Goal: Book appointment/travel/reservation

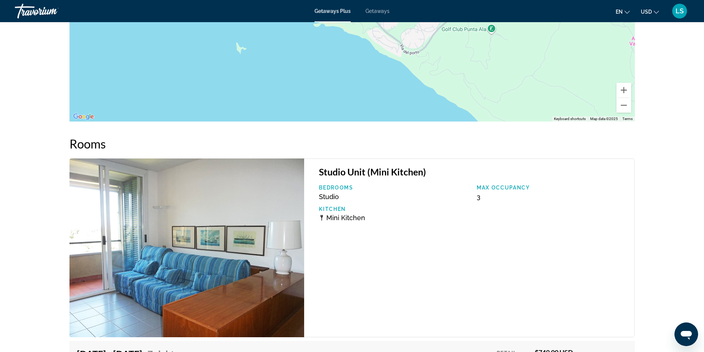
scroll to position [1162, 0]
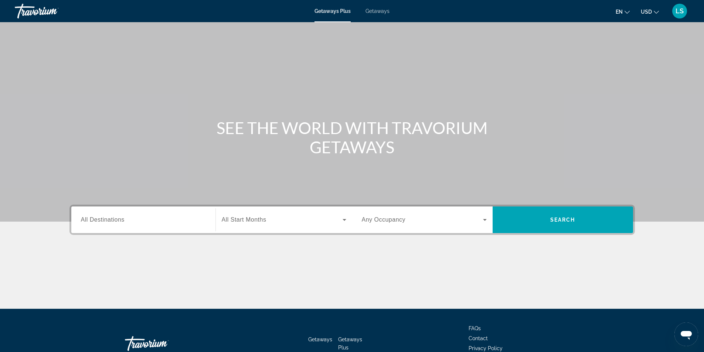
click at [98, 221] on span "All Destinations" at bounding box center [103, 220] width 44 height 6
click at [98, 221] on input "Destination All Destinations" at bounding box center [143, 220] width 125 height 9
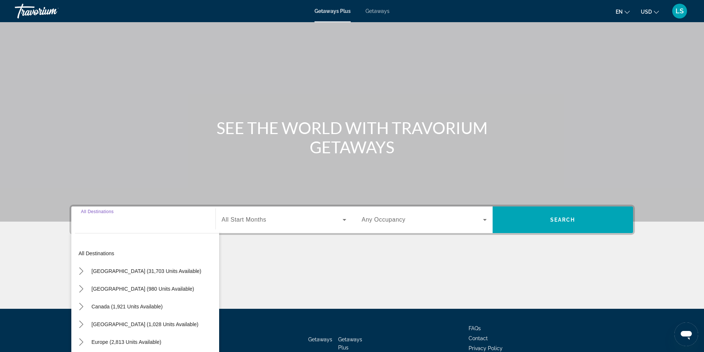
scroll to position [47, 0]
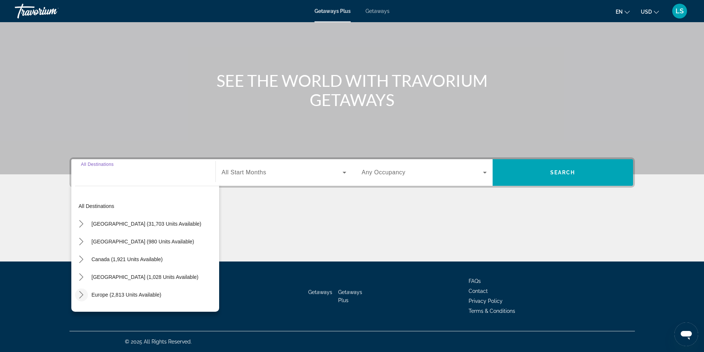
click at [80, 295] on icon "Toggle Europe (2,813 units available) submenu" at bounding box center [81, 294] width 7 height 7
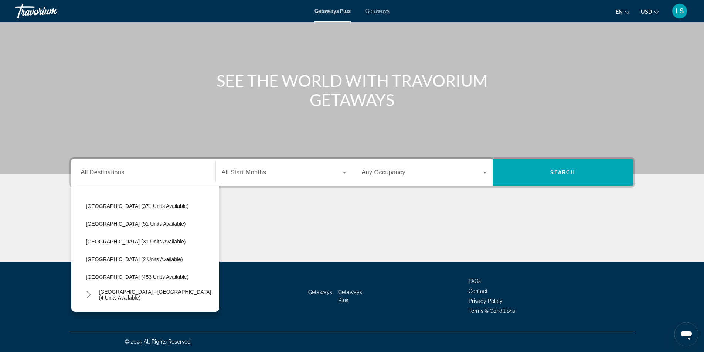
scroll to position [240, 0]
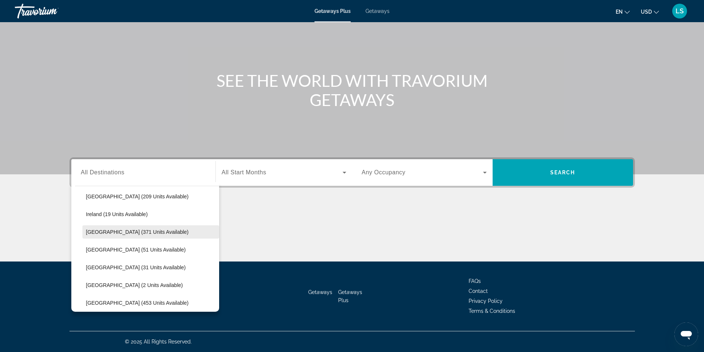
click at [118, 232] on span "Italy (371 units available)" at bounding box center [137, 232] width 103 height 6
type input "**********"
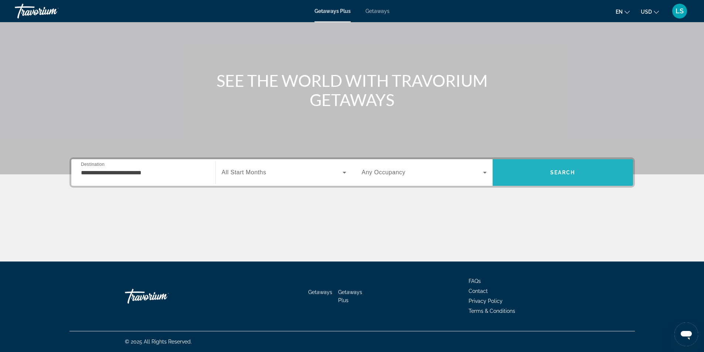
click at [543, 173] on span "Search" at bounding box center [563, 173] width 140 height 18
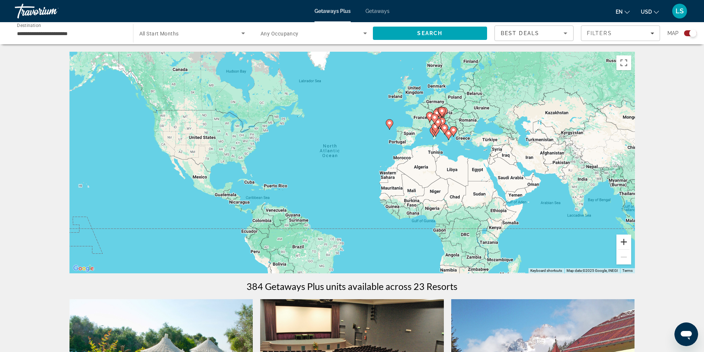
click at [624, 244] on button "Zoom in" at bounding box center [624, 242] width 15 height 15
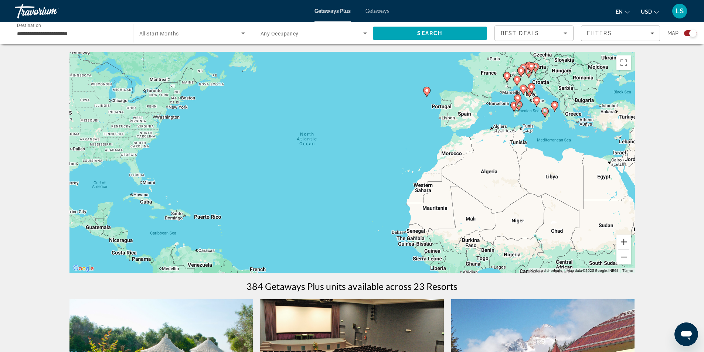
click at [624, 244] on button "Zoom in" at bounding box center [624, 242] width 15 height 15
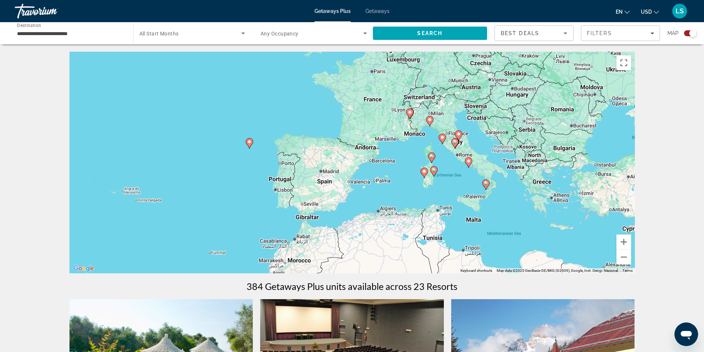
drag, startPoint x: 474, startPoint y: 200, endPoint x: 279, endPoint y: 281, distance: 211.3
drag, startPoint x: 623, startPoint y: 240, endPoint x: 600, endPoint y: 231, distance: 25.2
click at [622, 240] on button "Zoom in" at bounding box center [624, 242] width 15 height 15
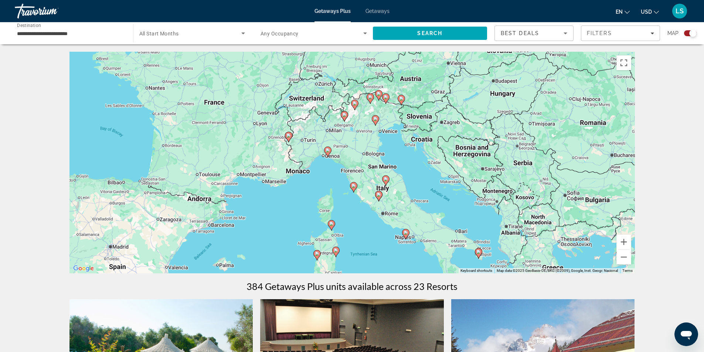
drag, startPoint x: 527, startPoint y: 169, endPoint x: 359, endPoint y: 228, distance: 178.3
click at [359, 228] on div "To activate drag with keyboard, press Alt + Enter. Once in keyboard drag state,…" at bounding box center [352, 163] width 566 height 222
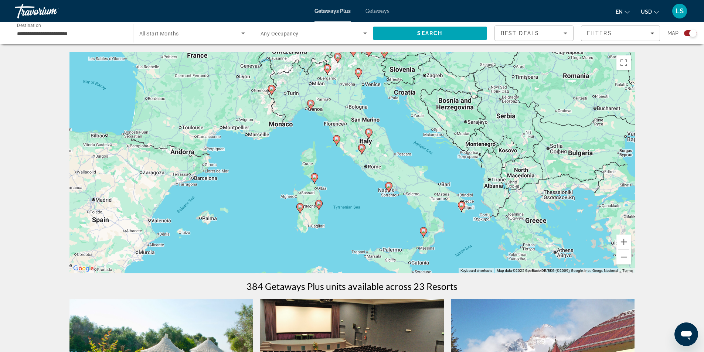
drag, startPoint x: 360, startPoint y: 230, endPoint x: 346, endPoint y: 188, distance: 44.9
click at [346, 188] on div "To activate drag with keyboard, press Alt + Enter. Once in keyboard drag state,…" at bounding box center [352, 163] width 566 height 222
click at [388, 185] on image "Main content" at bounding box center [389, 185] width 4 height 4
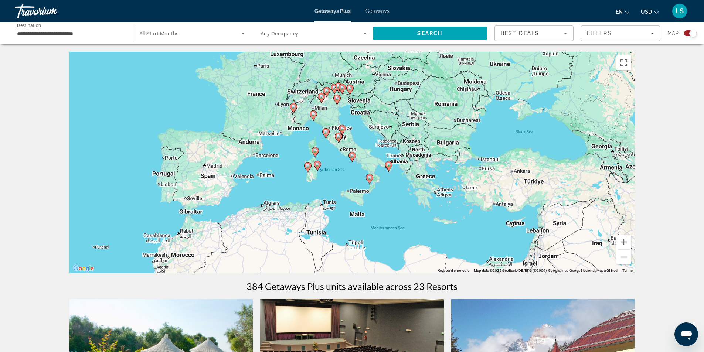
click at [352, 156] on image "Main content" at bounding box center [352, 155] width 4 height 4
type input "**********"
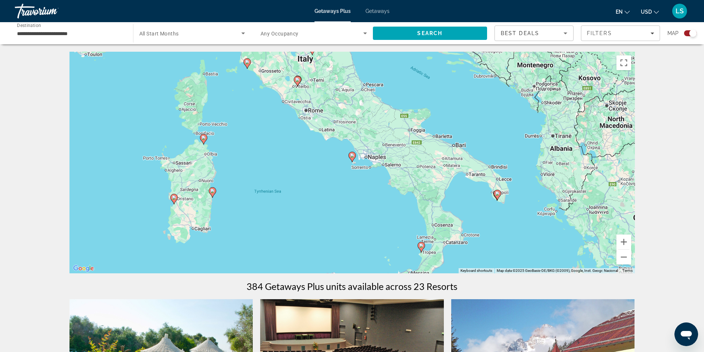
click at [352, 157] on image "Main content" at bounding box center [352, 155] width 4 height 4
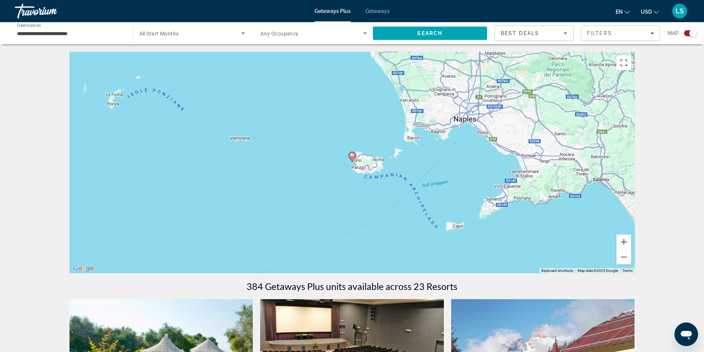
click at [351, 157] on image "Main content" at bounding box center [352, 155] width 4 height 4
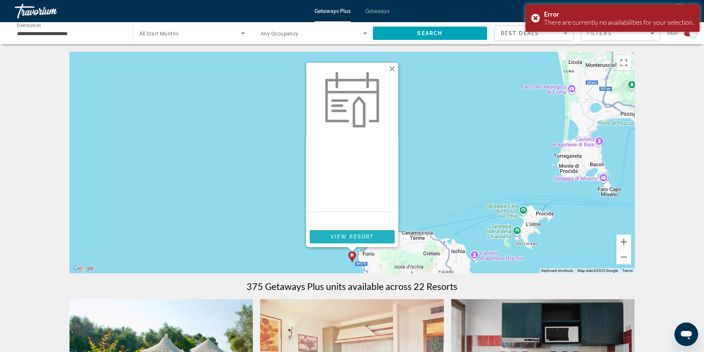
click at [354, 237] on span "View Resort" at bounding box center [352, 237] width 44 height 6
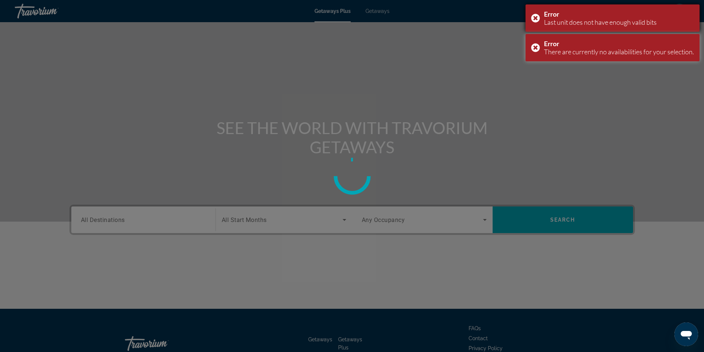
click at [534, 17] on div "Error Last unit does not have enough valid bits" at bounding box center [613, 17] width 174 height 27
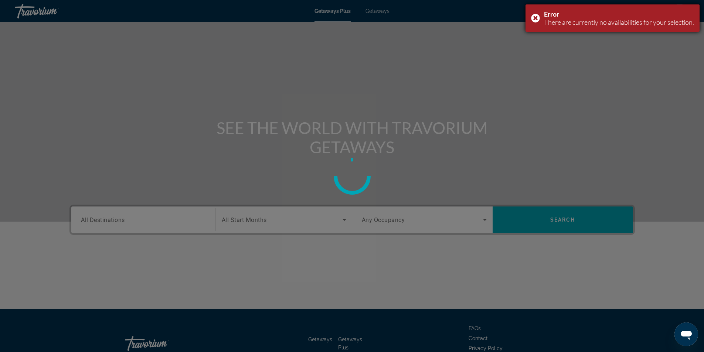
click at [533, 17] on div "Error There are currently no availabilities for your selection." at bounding box center [613, 17] width 174 height 27
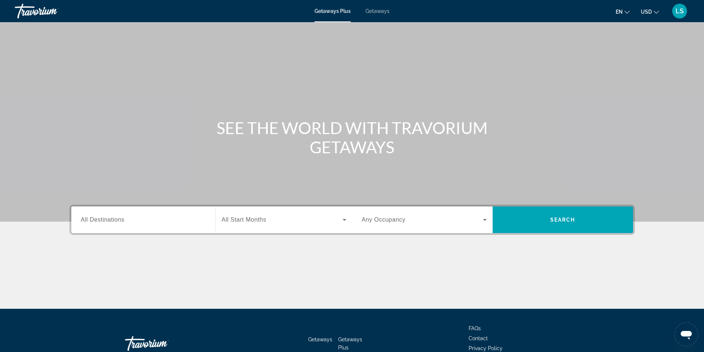
click at [102, 218] on span "All Destinations" at bounding box center [103, 220] width 44 height 6
click at [102, 218] on input "Destination All Destinations" at bounding box center [143, 220] width 125 height 9
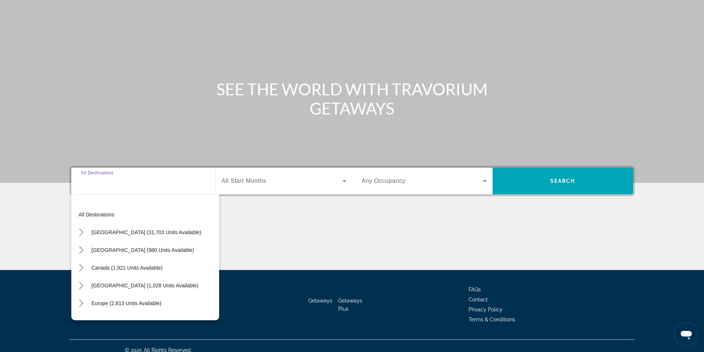
scroll to position [47, 0]
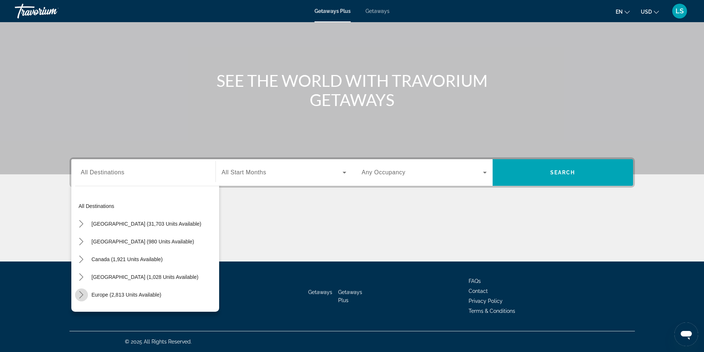
click at [82, 295] on icon "Toggle Europe (2,813 units available) submenu" at bounding box center [81, 294] width 7 height 7
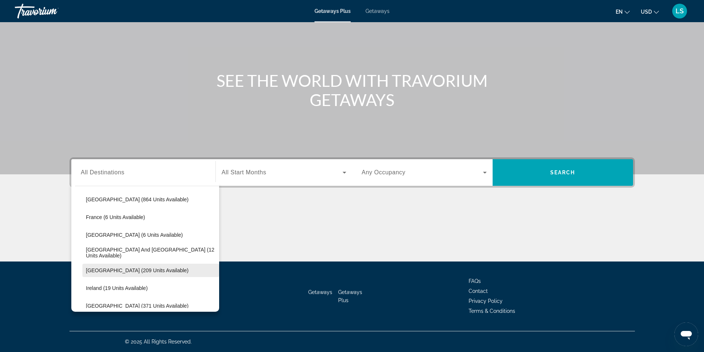
scroll to position [203, 0]
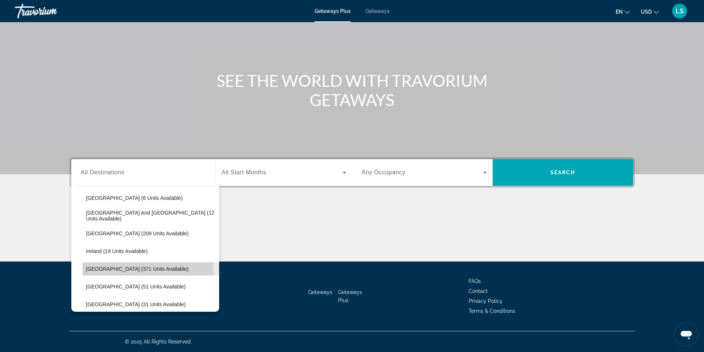
click at [97, 268] on span "Italy (371 units available)" at bounding box center [137, 269] width 103 height 6
type input "**********"
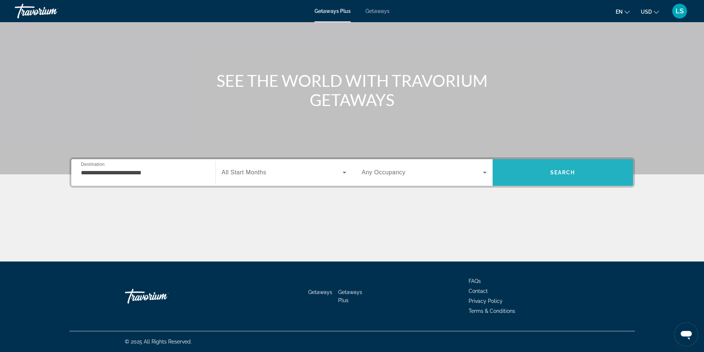
click at [549, 175] on span "Search" at bounding box center [563, 173] width 140 height 18
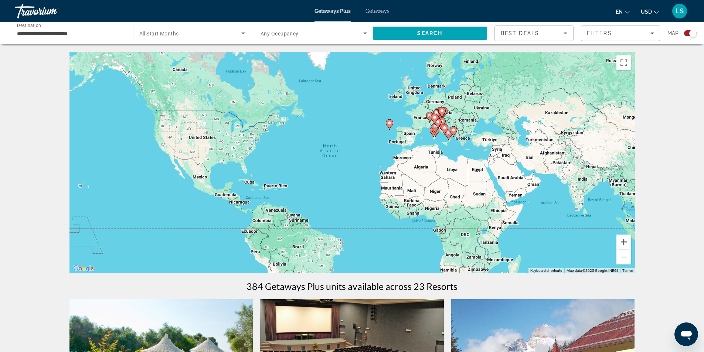
click at [622, 241] on button "Zoom in" at bounding box center [624, 242] width 15 height 15
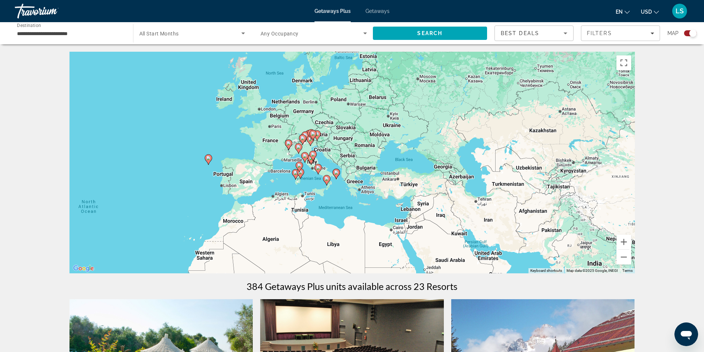
drag, startPoint x: 517, startPoint y: 196, endPoint x: 334, endPoint y: 256, distance: 193.1
click at [334, 256] on div "To activate drag with keyboard, press Alt + Enter. Once in keyboard drag state,…" at bounding box center [352, 163] width 566 height 222
click at [627, 240] on button "Zoom in" at bounding box center [624, 242] width 15 height 15
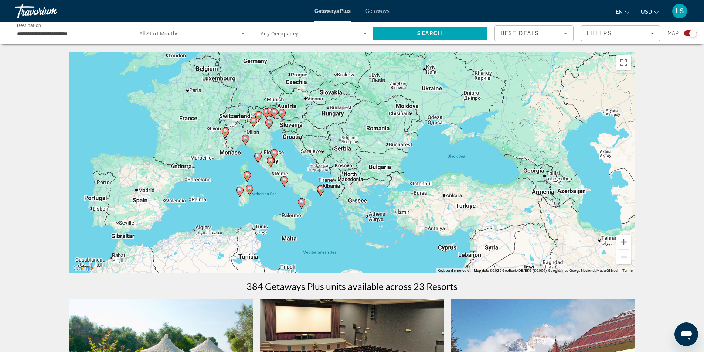
click at [345, 189] on div "To activate drag with keyboard, press Alt + Enter. Once in keyboard drag state,…" at bounding box center [352, 163] width 566 height 222
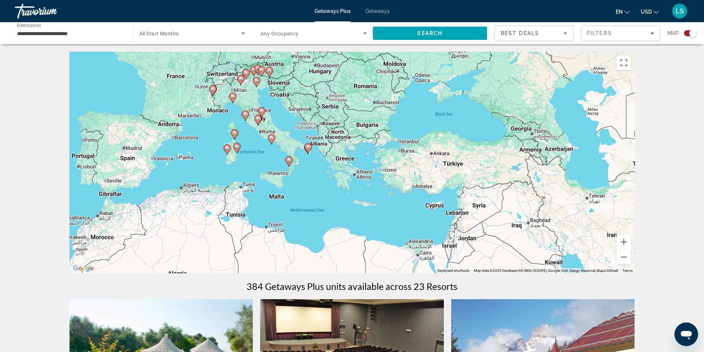
drag, startPoint x: 372, startPoint y: 214, endPoint x: 368, endPoint y: 189, distance: 25.1
click at [368, 189] on div "To activate drag with keyboard, press Alt + Enter. Once in keyboard drag state,…" at bounding box center [352, 163] width 566 height 222
click at [622, 241] on button "Zoom in" at bounding box center [624, 242] width 15 height 15
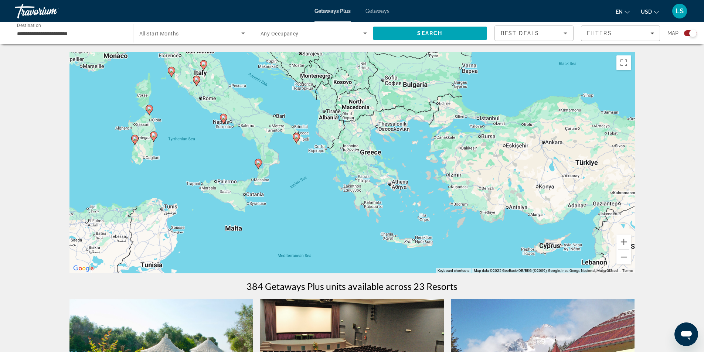
drag, startPoint x: 267, startPoint y: 204, endPoint x: 304, endPoint y: 201, distance: 37.1
click at [304, 201] on div "To activate drag with keyboard, press Alt + Enter. Once in keyboard drag state,…" at bounding box center [352, 163] width 566 height 222
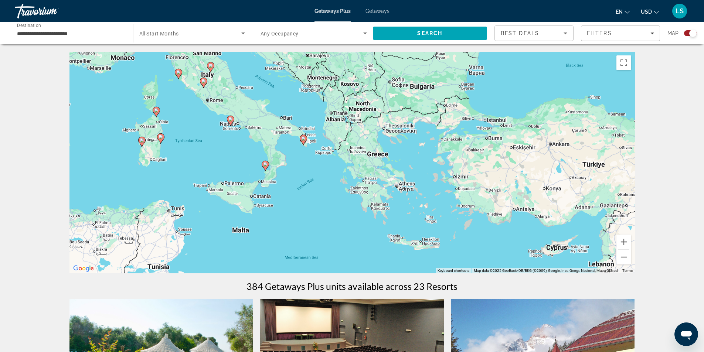
click at [304, 139] on image "Main content" at bounding box center [303, 138] width 4 height 4
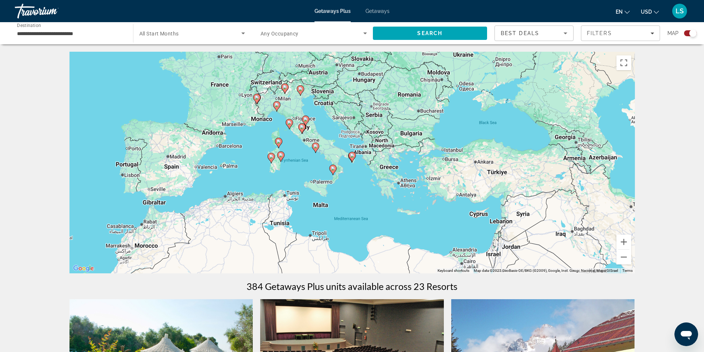
click at [351, 155] on image "Main content" at bounding box center [352, 155] width 4 height 4
type input "**********"
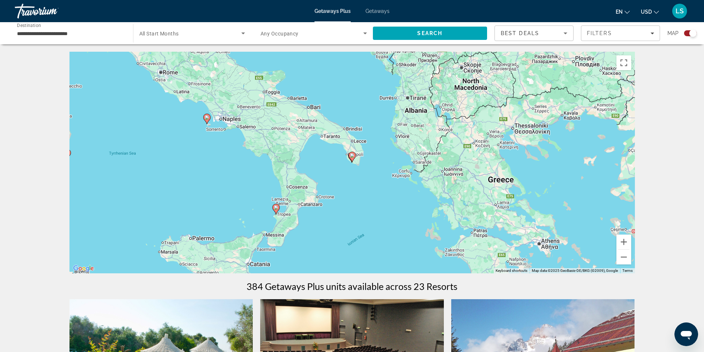
click at [351, 155] on image "Main content" at bounding box center [352, 155] width 4 height 4
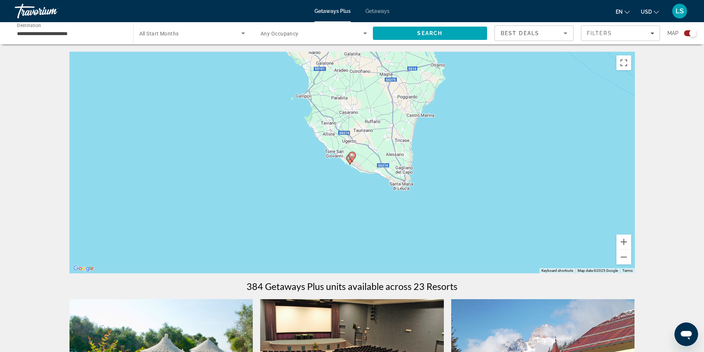
click at [348, 158] on icon "Main content" at bounding box center [349, 160] width 7 height 10
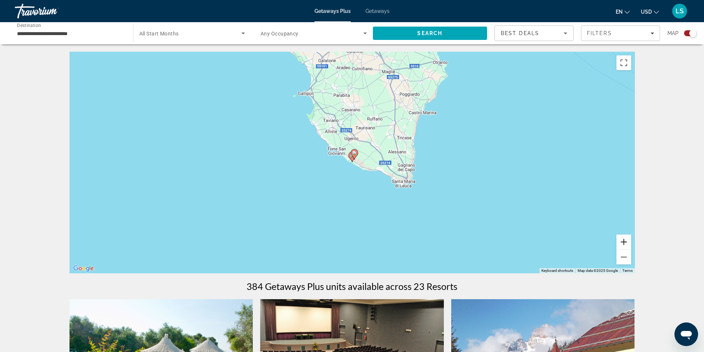
click at [625, 241] on button "Zoom in" at bounding box center [624, 242] width 15 height 15
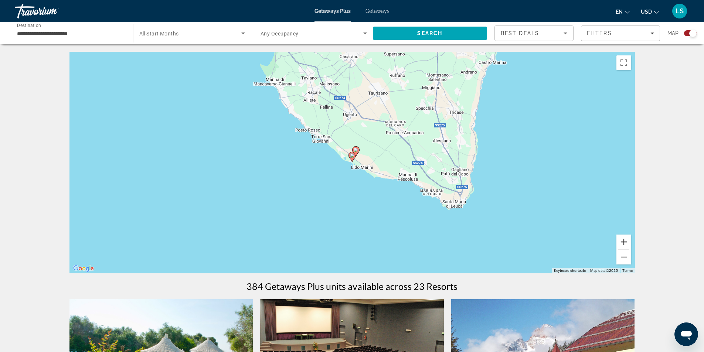
click at [625, 241] on button "Zoom in" at bounding box center [624, 242] width 15 height 15
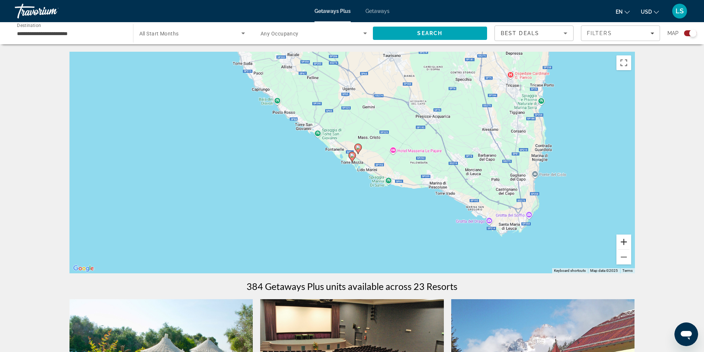
click at [625, 241] on button "Zoom in" at bounding box center [624, 242] width 15 height 15
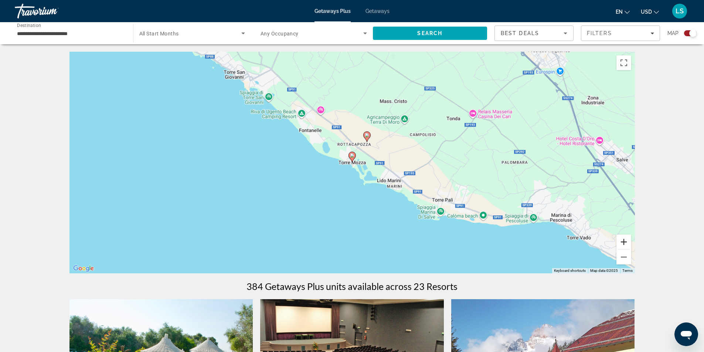
click at [625, 241] on button "Zoom in" at bounding box center [624, 242] width 15 height 15
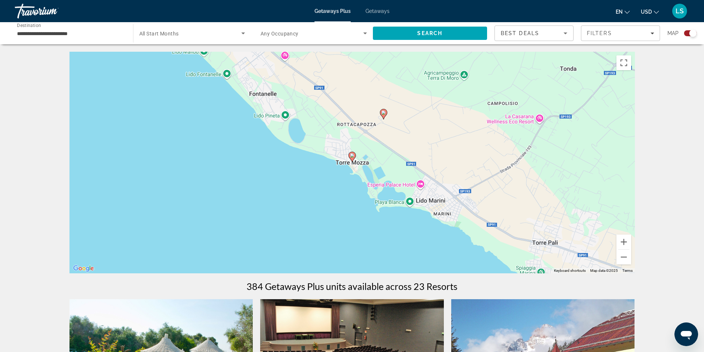
click at [353, 154] on image "Main content" at bounding box center [352, 155] width 4 height 4
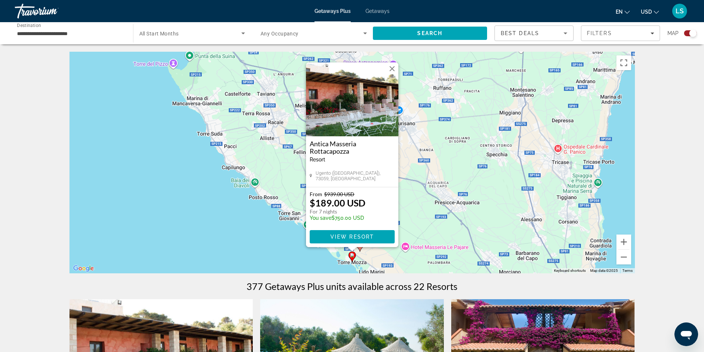
click at [349, 104] on img "Main content" at bounding box center [352, 99] width 92 height 74
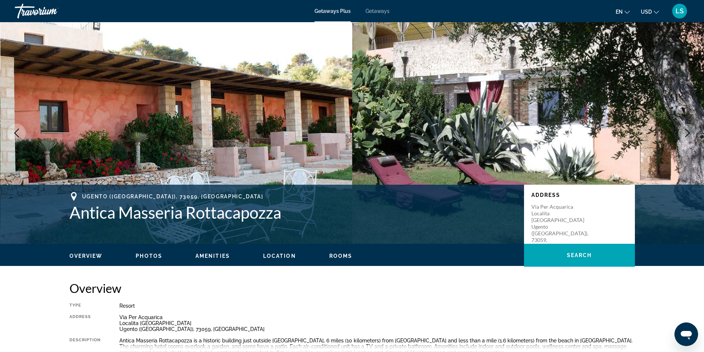
click at [15, 131] on icon "Previous image" at bounding box center [16, 133] width 9 height 9
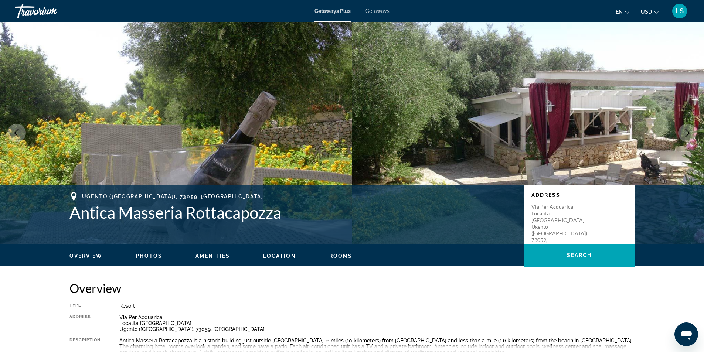
click at [15, 131] on icon "Previous image" at bounding box center [16, 133] width 9 height 9
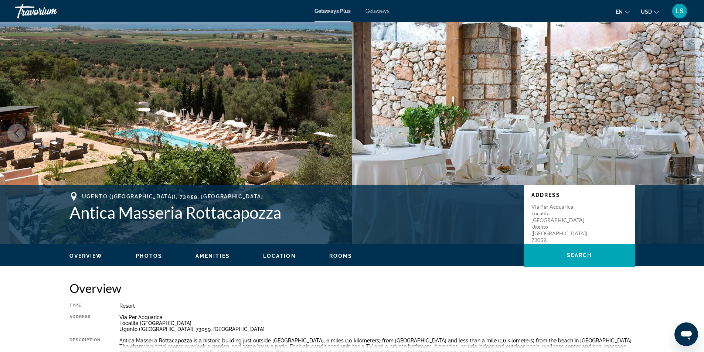
click at [15, 131] on icon "Previous image" at bounding box center [16, 133] width 9 height 9
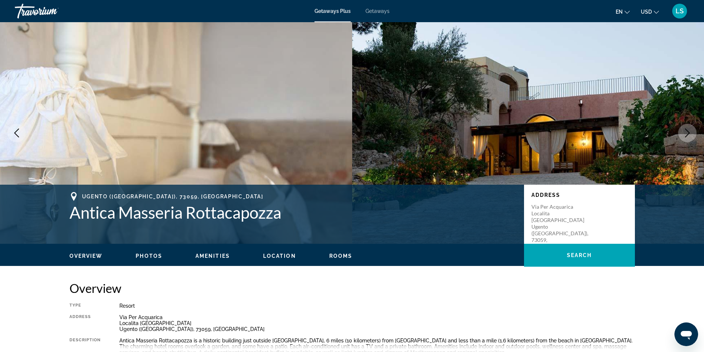
click at [15, 131] on icon "Previous image" at bounding box center [16, 133] width 9 height 9
